Goal: Transaction & Acquisition: Obtain resource

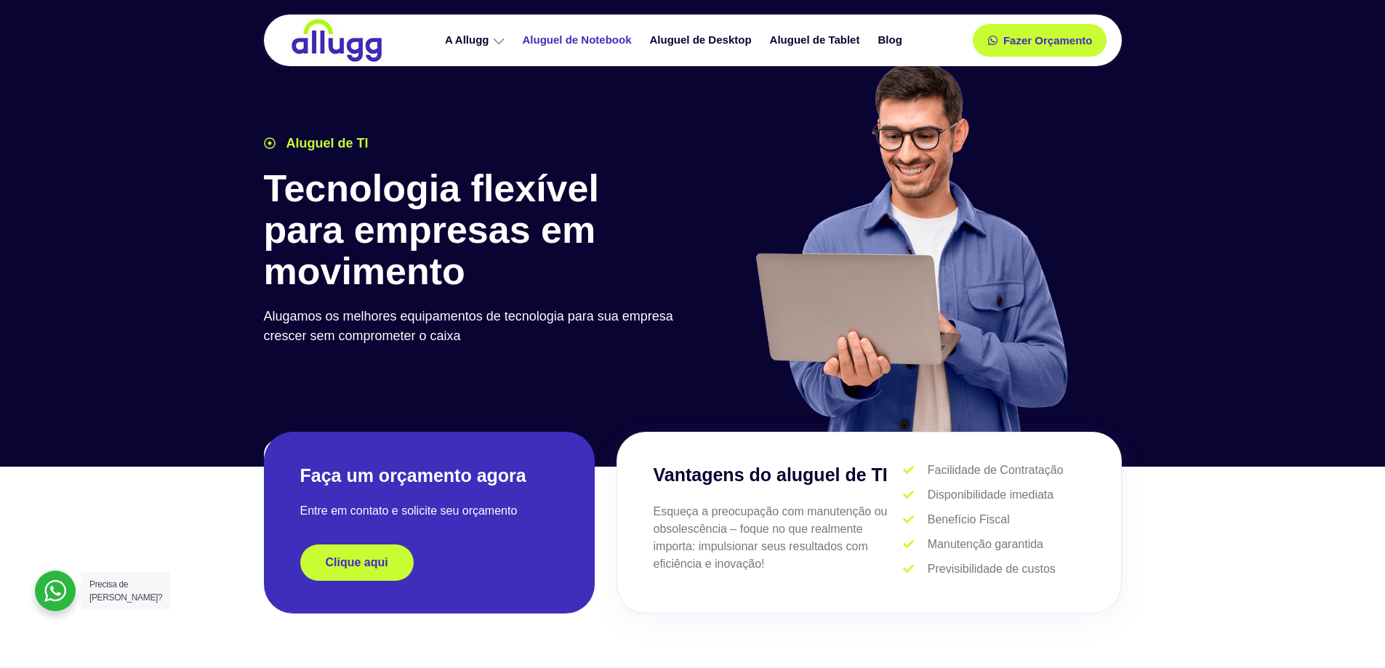
click at [569, 37] on link "Aluguel de Notebook" at bounding box center [579, 40] width 127 height 25
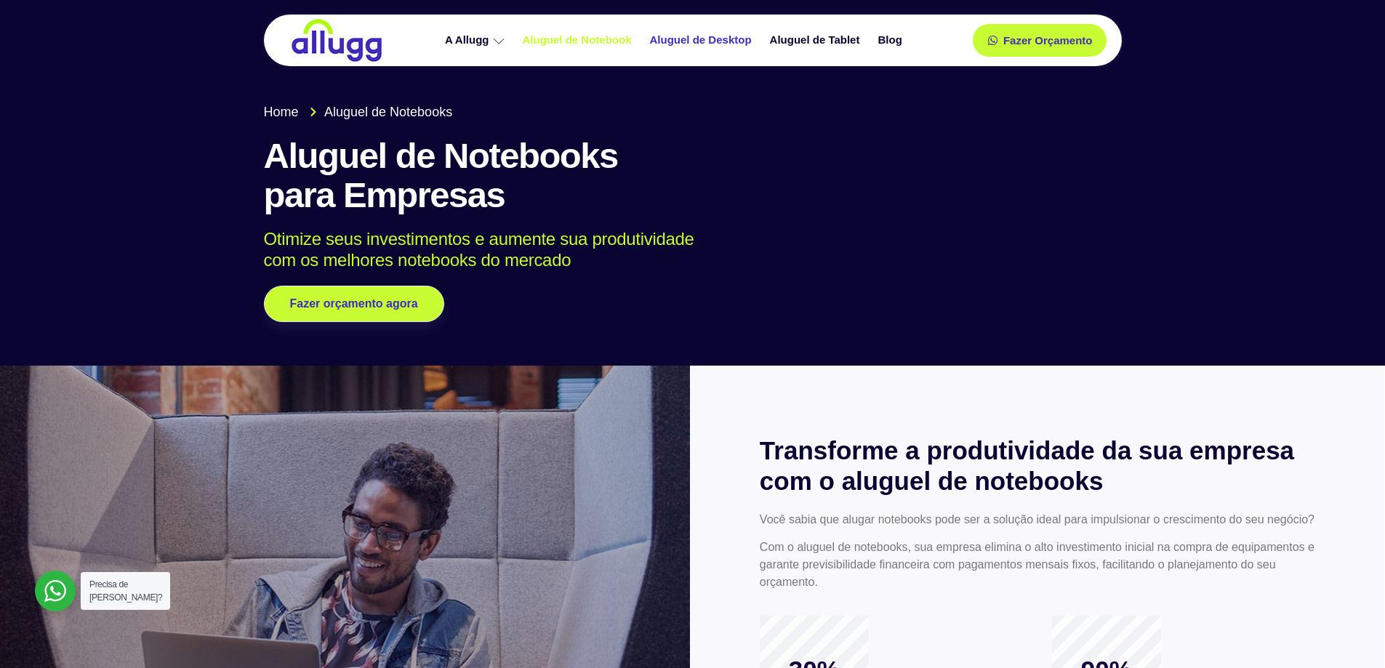
click at [684, 41] on link "Aluguel de Desktop" at bounding box center [703, 40] width 120 height 25
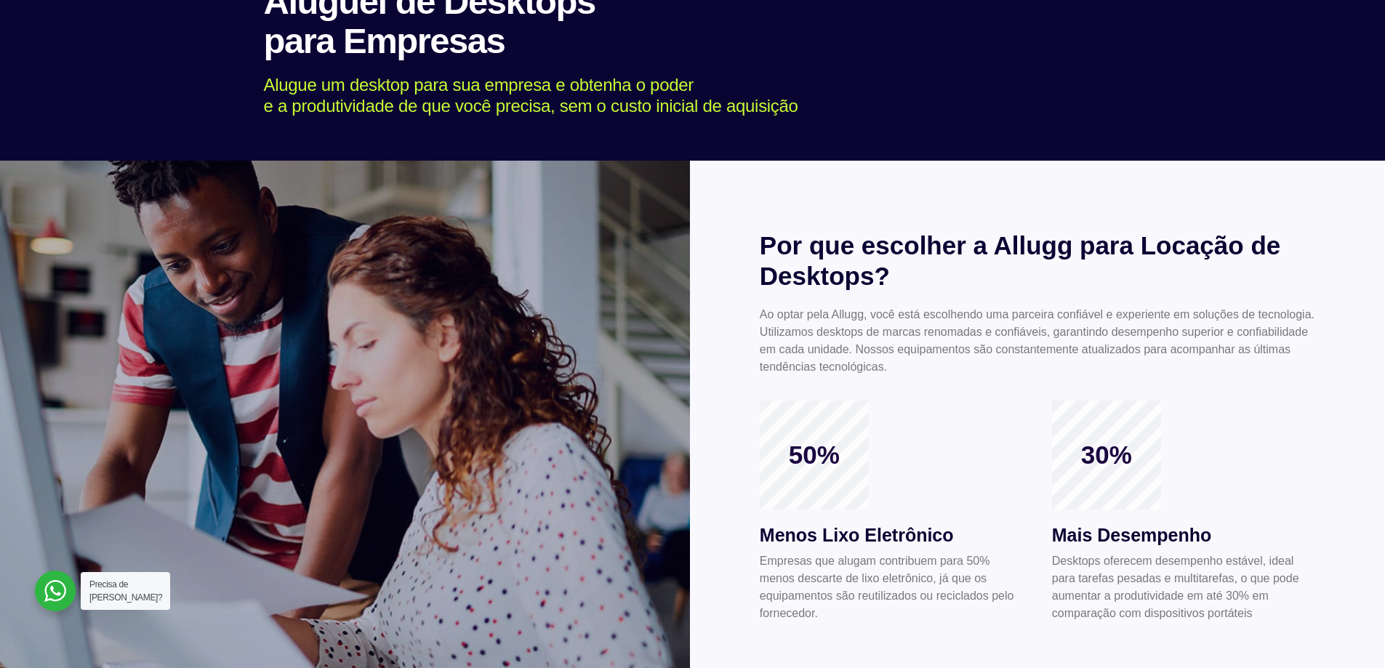
scroll to position [145, 0]
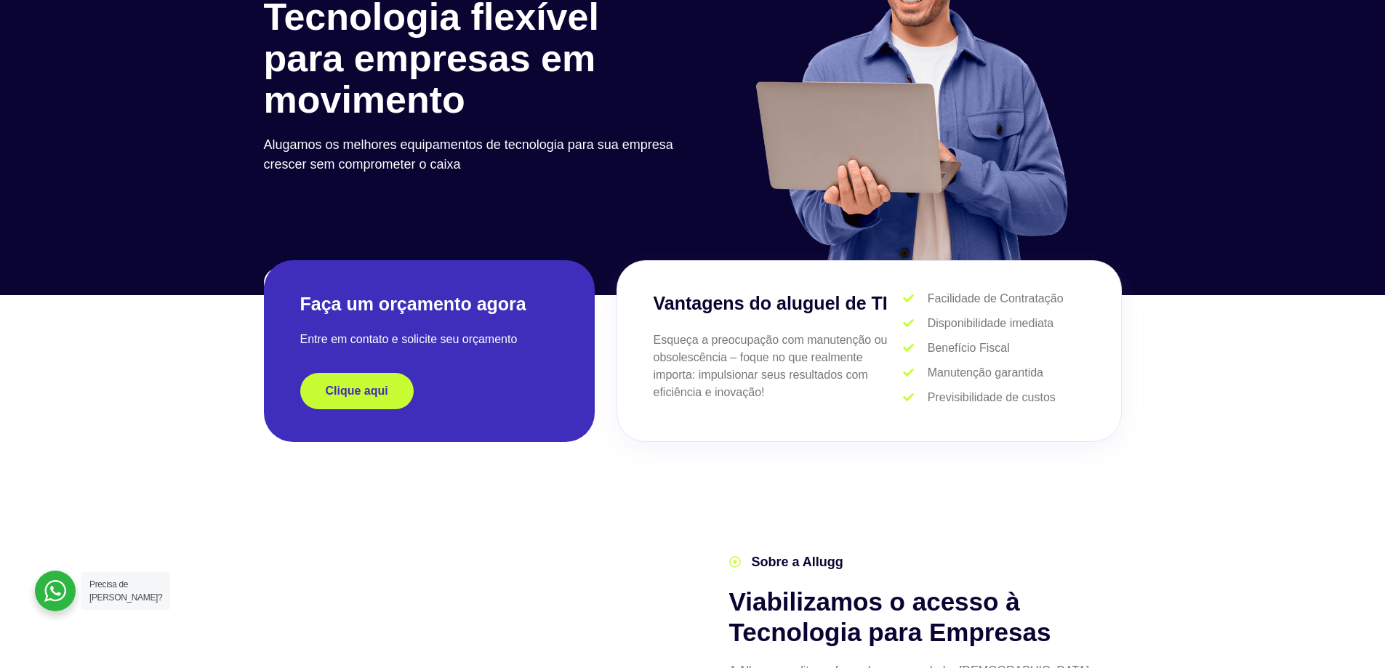
scroll to position [291, 0]
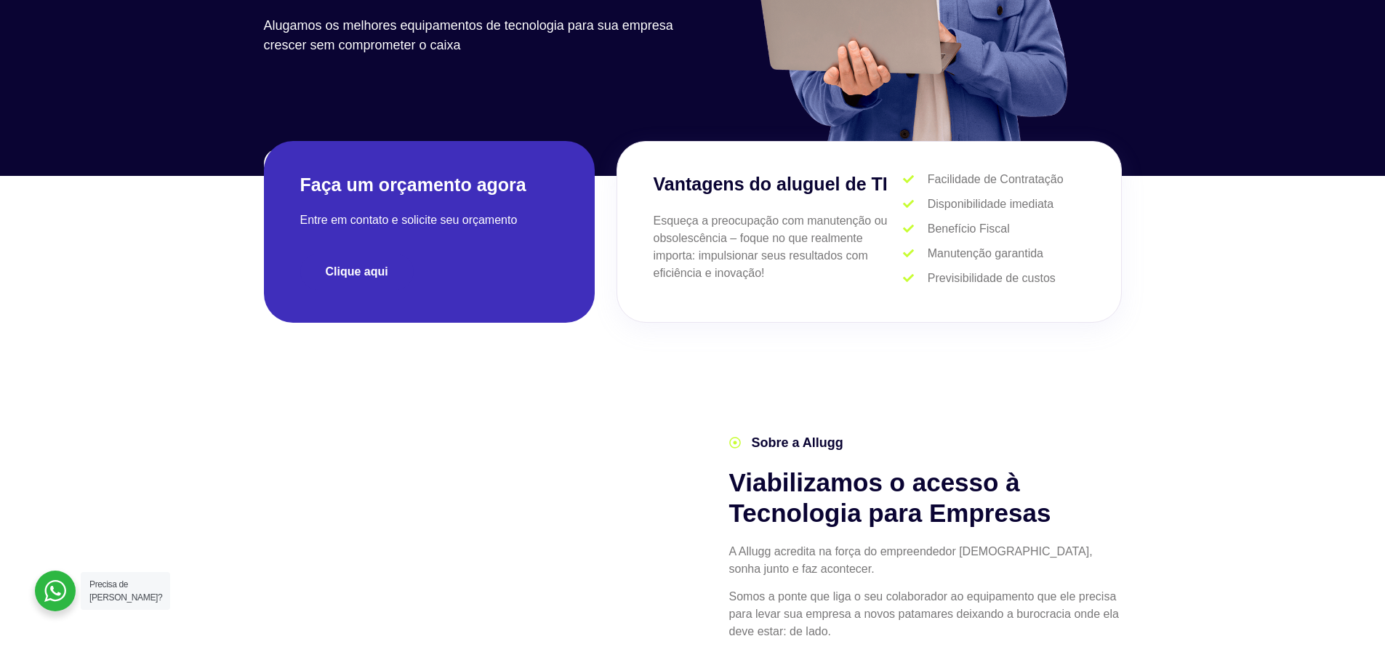
click at [351, 272] on span "Clique aqui" at bounding box center [357, 272] width 63 height 12
